Goal: Information Seeking & Learning: Check status

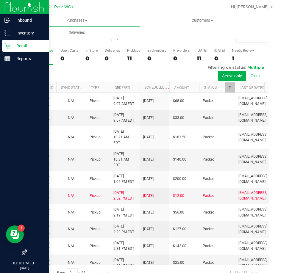
click at [6, 45] on icon at bounding box center [7, 46] width 6 height 6
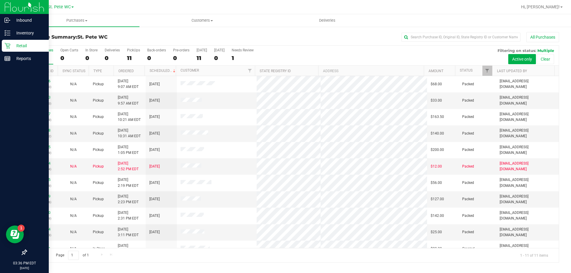
click at [17, 41] on div "Retail" at bounding box center [25, 46] width 47 height 12
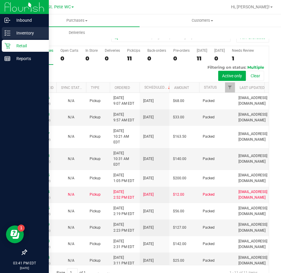
click at [12, 36] on p "Inventory" at bounding box center [28, 32] width 36 height 7
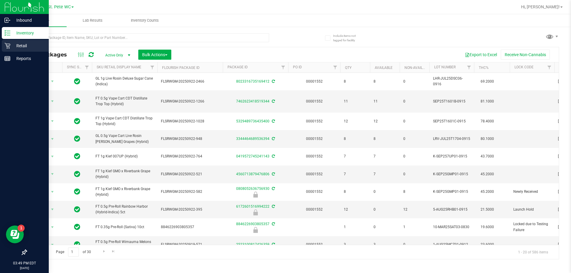
click at [12, 43] on p "Retail" at bounding box center [28, 45] width 36 height 7
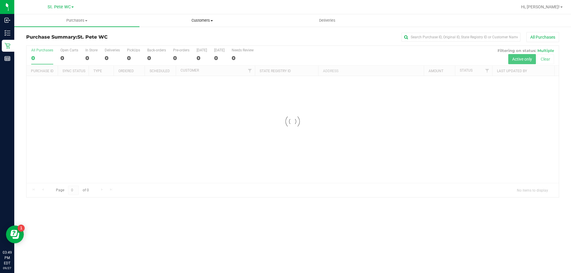
click at [205, 22] on span "Customers" at bounding box center [202, 20] width 125 height 5
click at [199, 34] on li "All customers" at bounding box center [201, 35] width 125 height 7
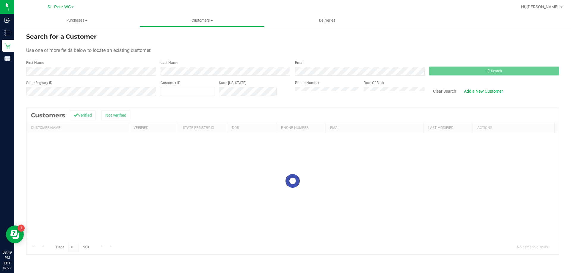
click at [78, 66] on div "First Name" at bounding box center [91, 68] width 130 height 16
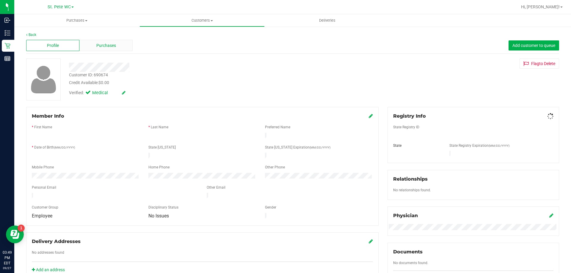
click at [91, 46] on div "Purchases" at bounding box center [105, 45] width 53 height 11
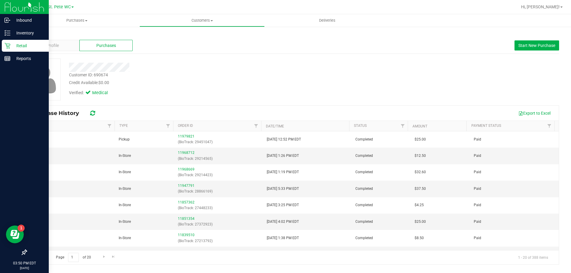
click at [9, 43] on icon at bounding box center [7, 46] width 6 height 6
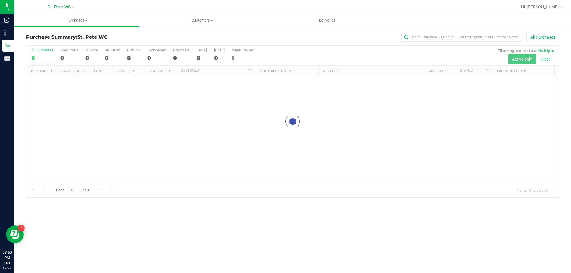
click at [174, 28] on div "Purchase Summary: St. Pete WC All Purchases Loading... All Purchases 8 Open Car…" at bounding box center [292, 114] width 556 height 177
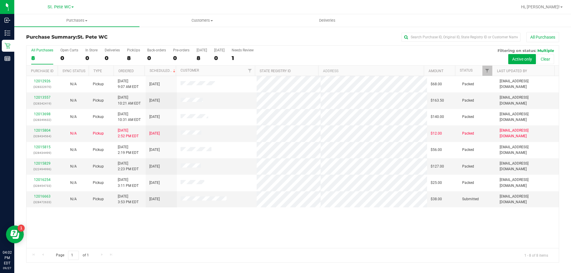
click at [200, 226] on div "12012926 (328322970) N/A Pickup 9/27/2025 9:07 AM EDT 9/27/2025 $68.00 Packed i…" at bounding box center [292, 162] width 532 height 172
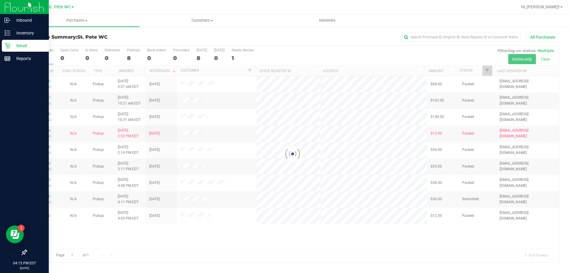
click at [20, 42] on div "Retail" at bounding box center [25, 46] width 47 height 12
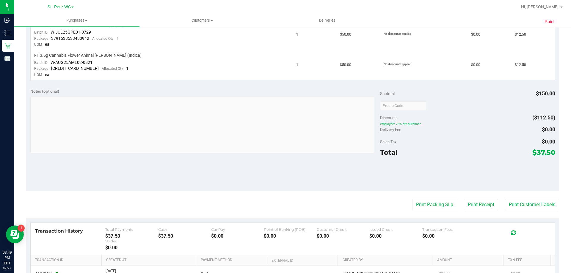
scroll to position [59, 0]
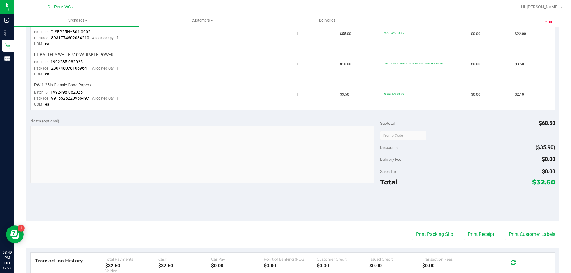
scroll to position [119, 0]
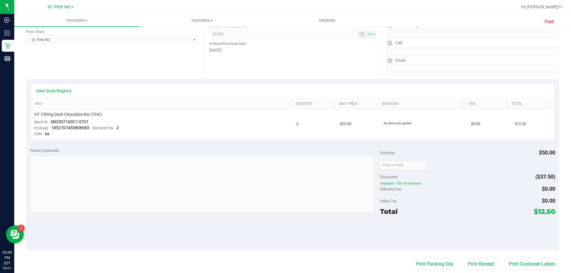
scroll to position [149, 0]
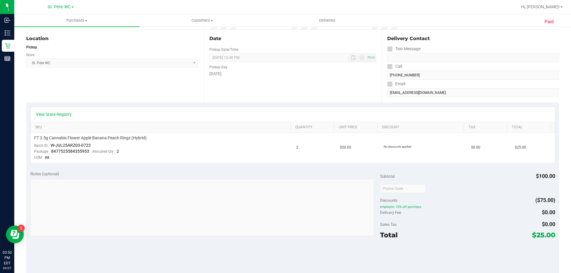
scroll to position [119, 0]
